Goal: Information Seeking & Learning: Learn about a topic

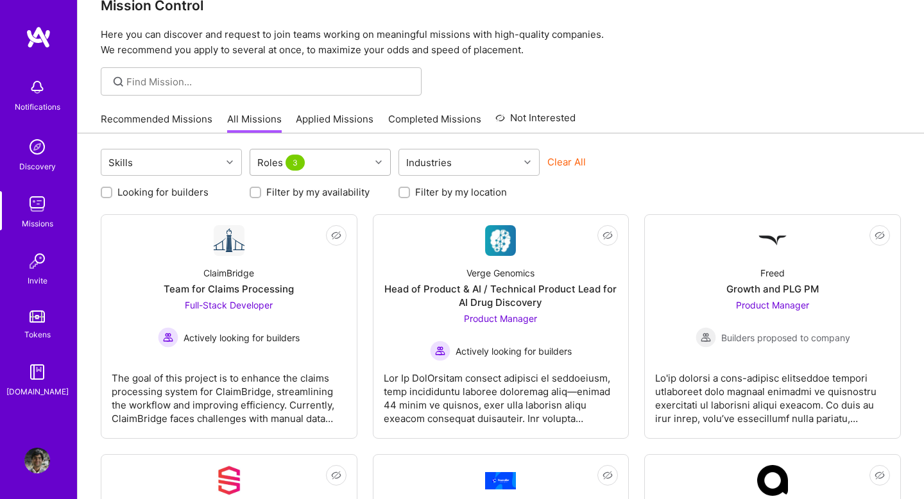
scroll to position [28, 0]
click at [300, 160] on span "3" at bounding box center [294, 163] width 19 height 16
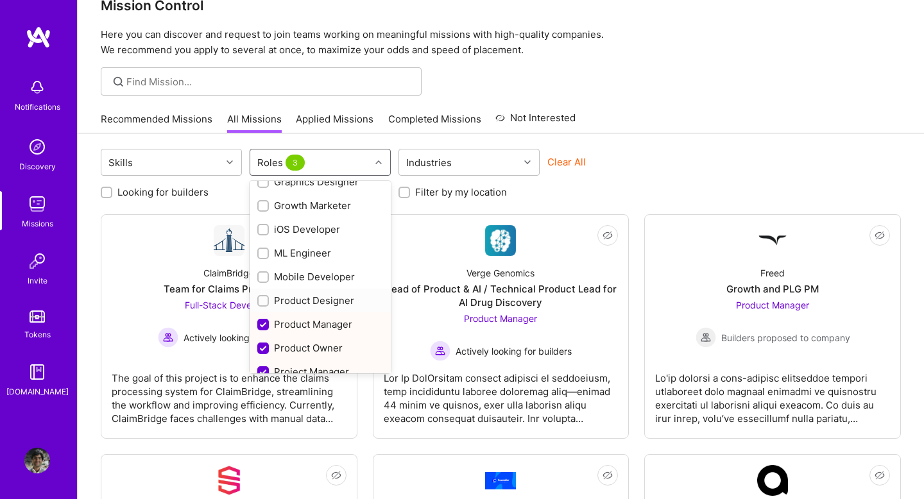
scroll to position [477, 0]
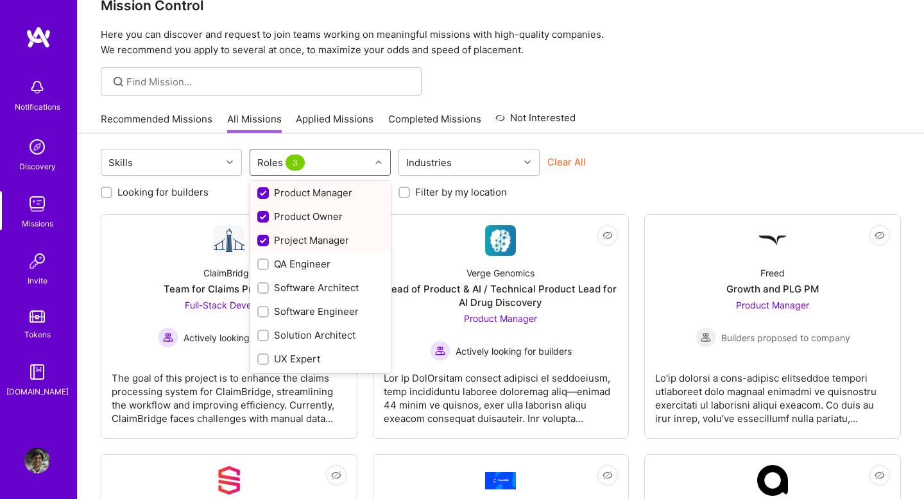
click at [309, 239] on div "Project Manager" at bounding box center [320, 239] width 126 height 13
checkbox input "false"
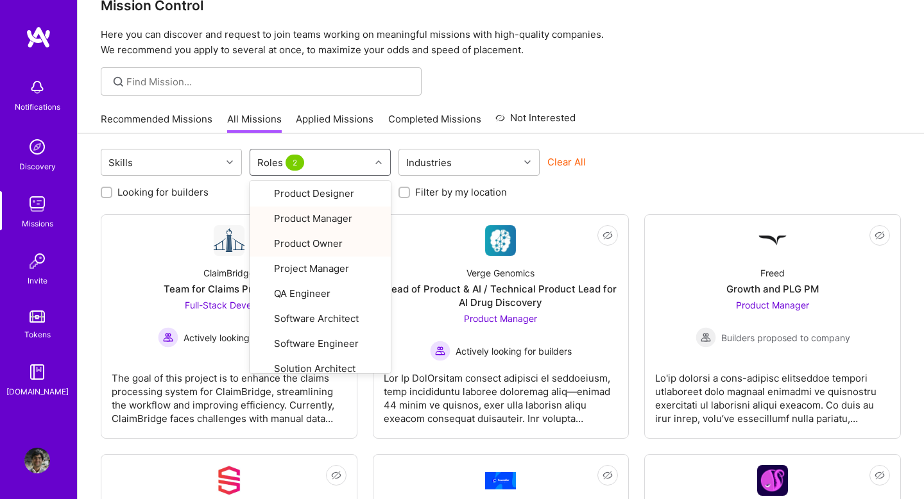
click at [697, 167] on div "Skills option Project Manager, deselected. option Product Owner focused, 22 of …" at bounding box center [501, 164] width 800 height 30
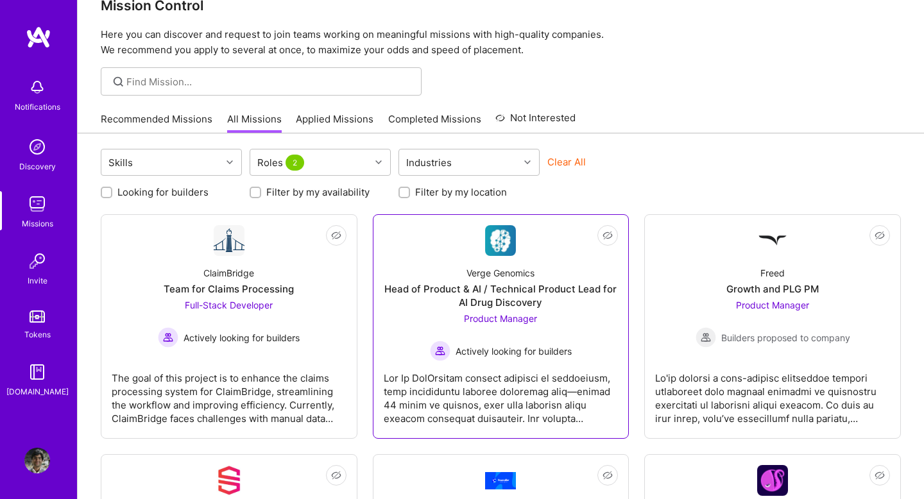
click at [541, 302] on div "Head of Product & AI / Technical Product Lead for AI Drug Discovery" at bounding box center [501, 295] width 235 height 27
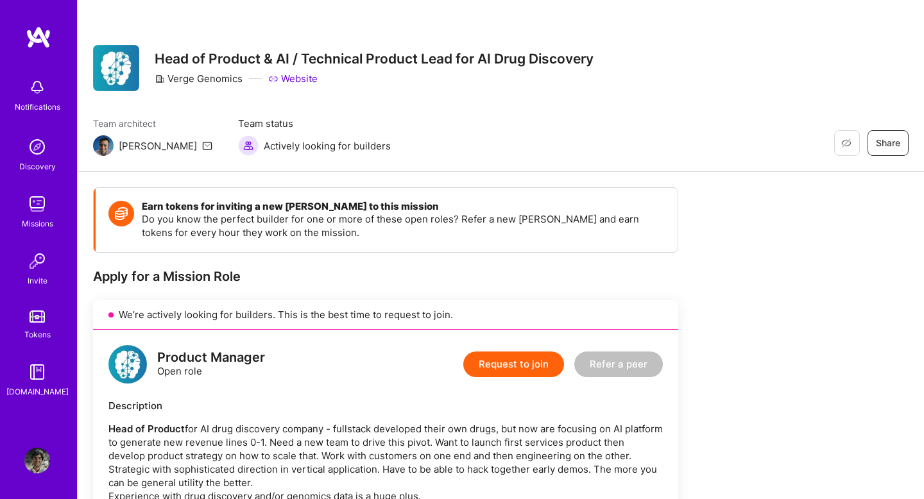
scroll to position [239, 0]
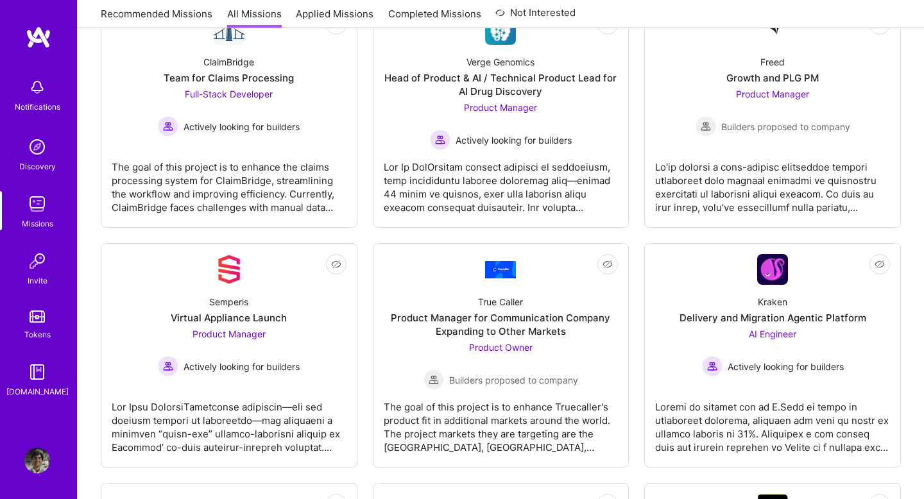
scroll to position [28, 0]
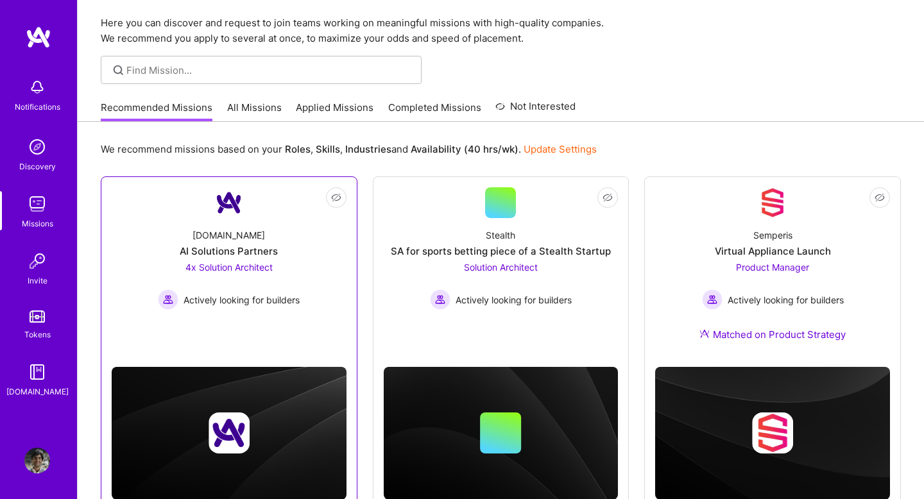
scroll to position [81, 0]
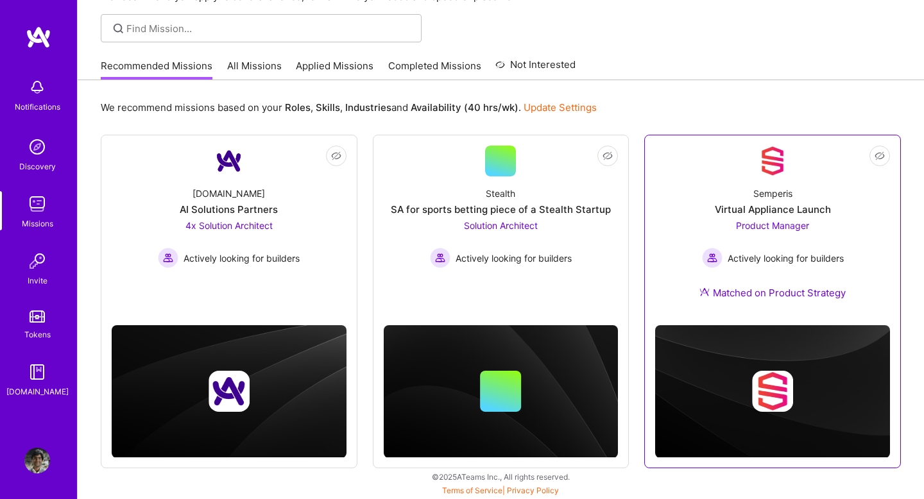
click at [771, 249] on div "Actively looking for builders" at bounding box center [773, 258] width 142 height 21
